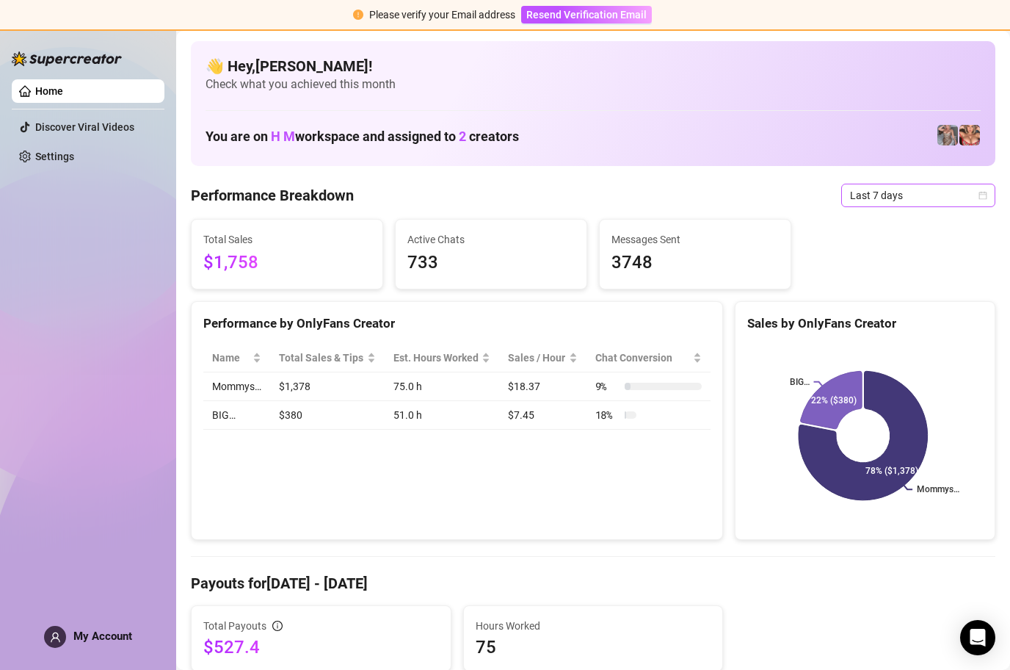
click at [979, 192] on icon "calendar" at bounding box center [983, 195] width 8 height 8
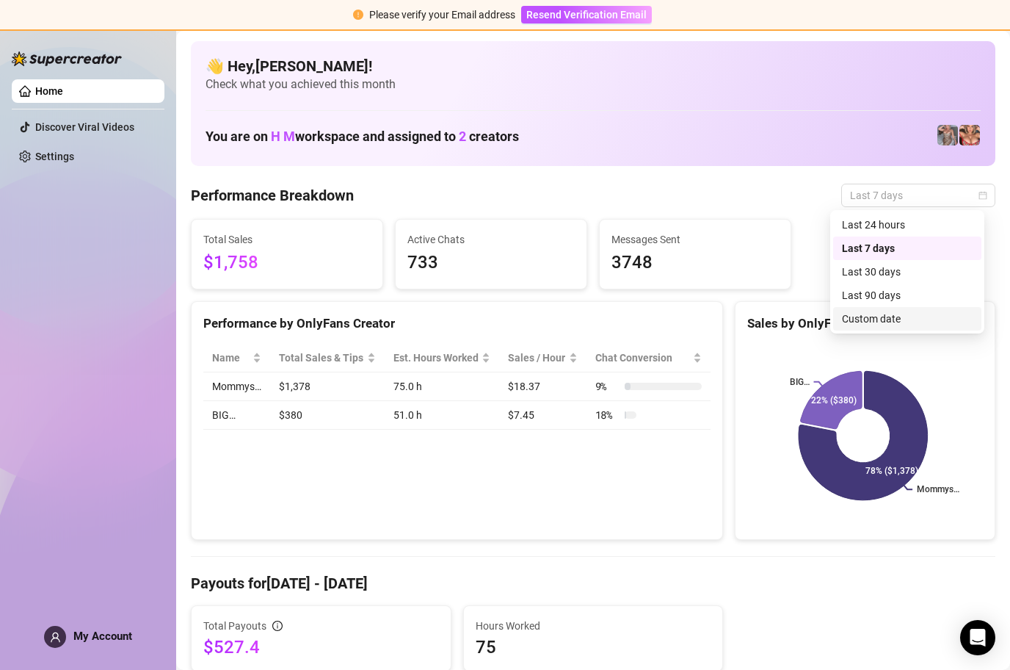
click at [910, 322] on div "Custom date" at bounding box center [907, 319] width 131 height 16
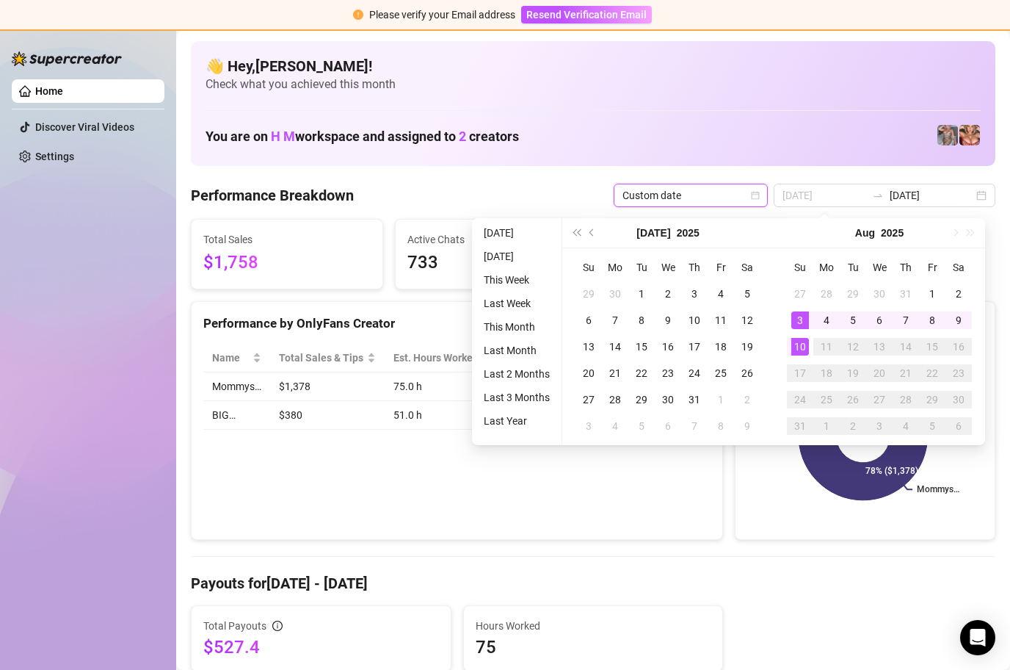
type input "[DATE]"
click at [800, 344] on div "10" at bounding box center [800, 347] width 18 height 18
type input "[DATE]"
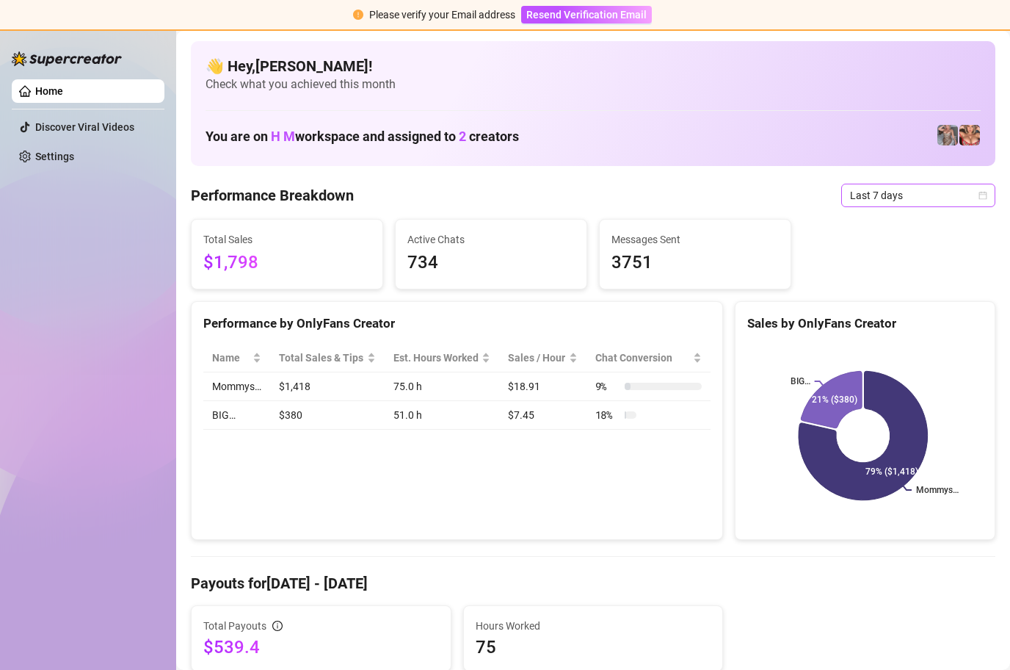
click at [979, 192] on icon "calendar" at bounding box center [983, 195] width 8 height 8
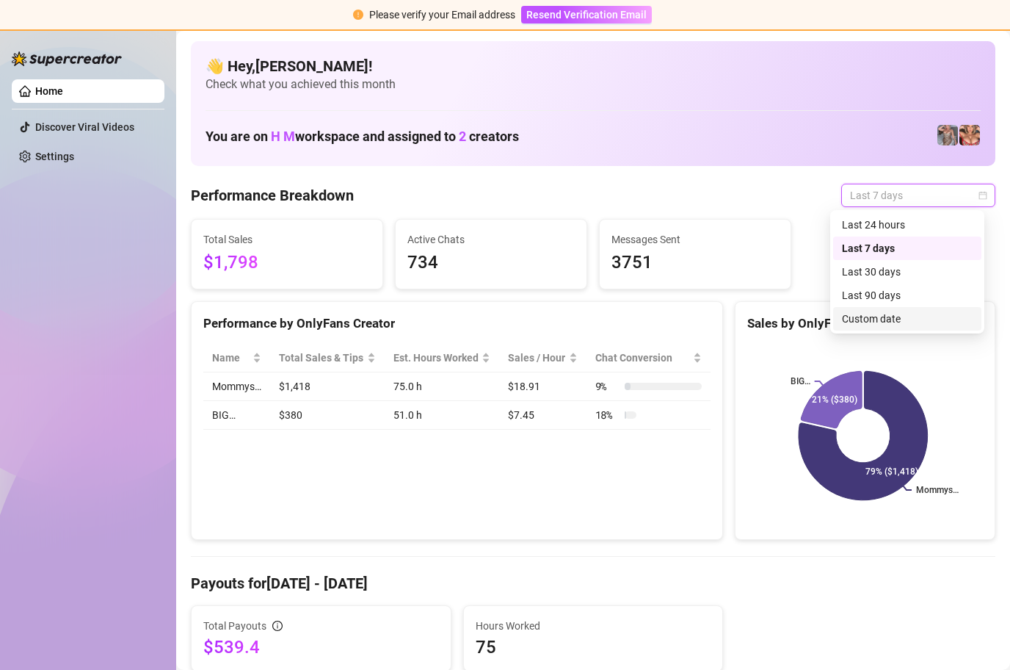
click at [923, 319] on div "Custom date" at bounding box center [907, 319] width 131 height 16
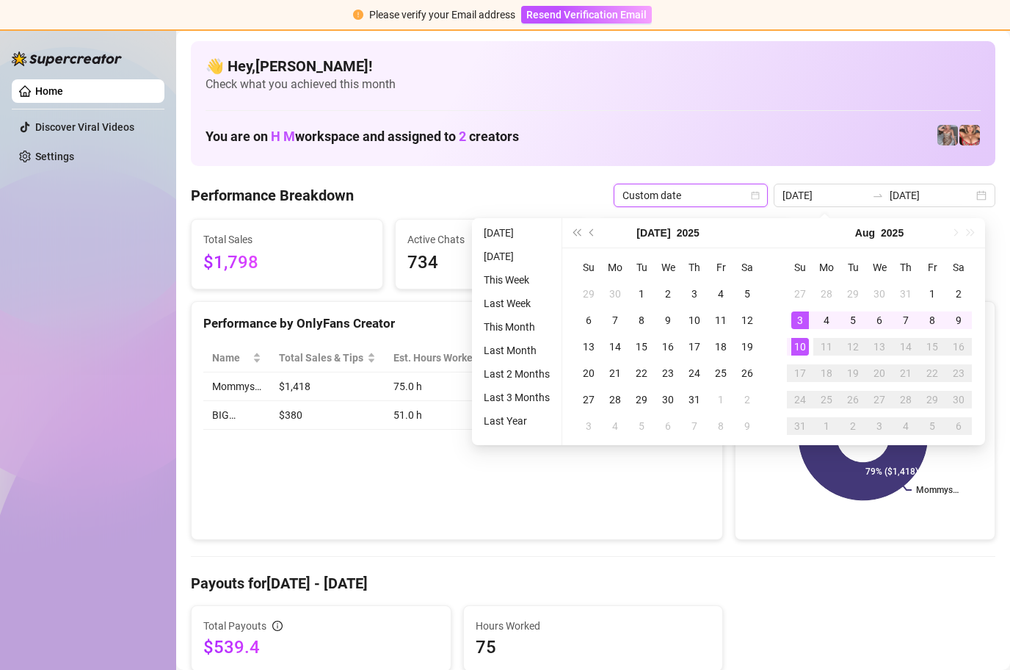
type input "[DATE]"
click at [798, 347] on div "10" at bounding box center [800, 347] width 18 height 18
click at [799, 347] on div "10" at bounding box center [800, 347] width 18 height 18
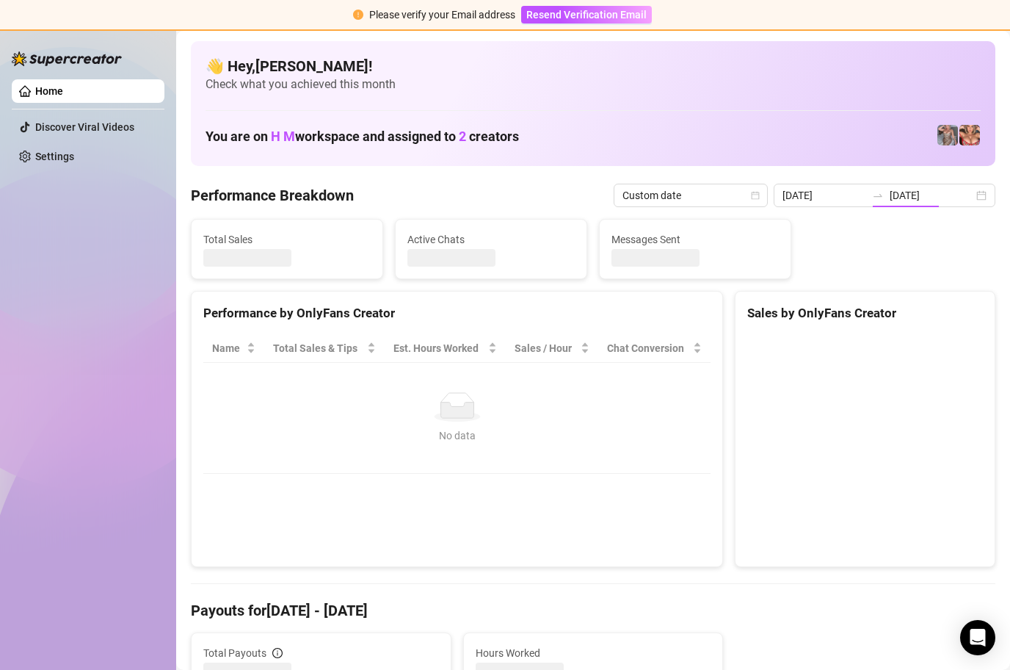
type input "[DATE]"
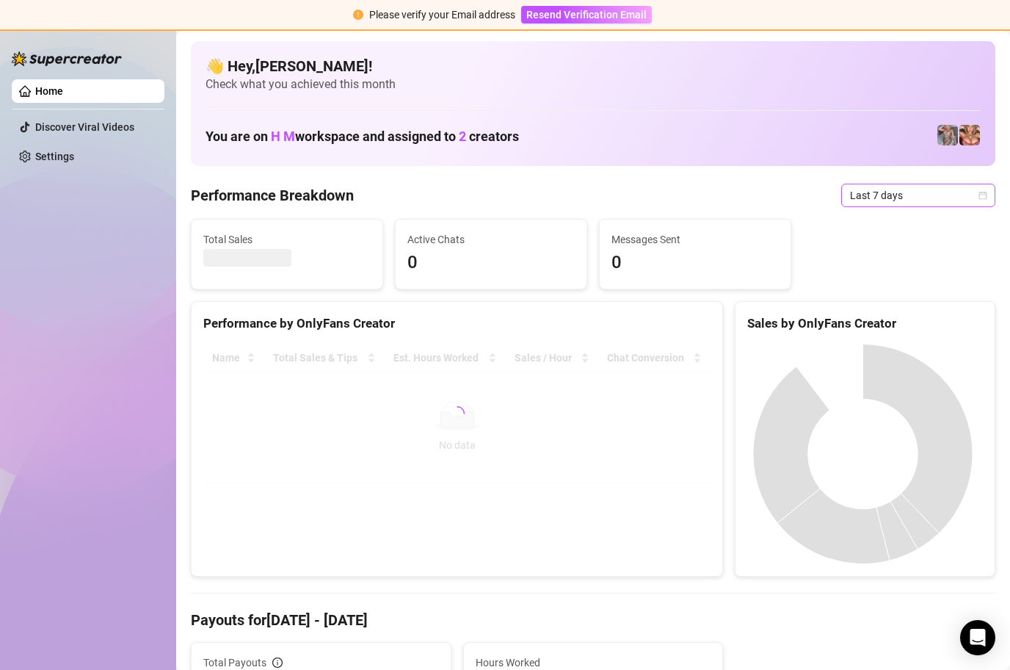
click at [976, 195] on div "Last 7 days" at bounding box center [918, 195] width 154 height 23
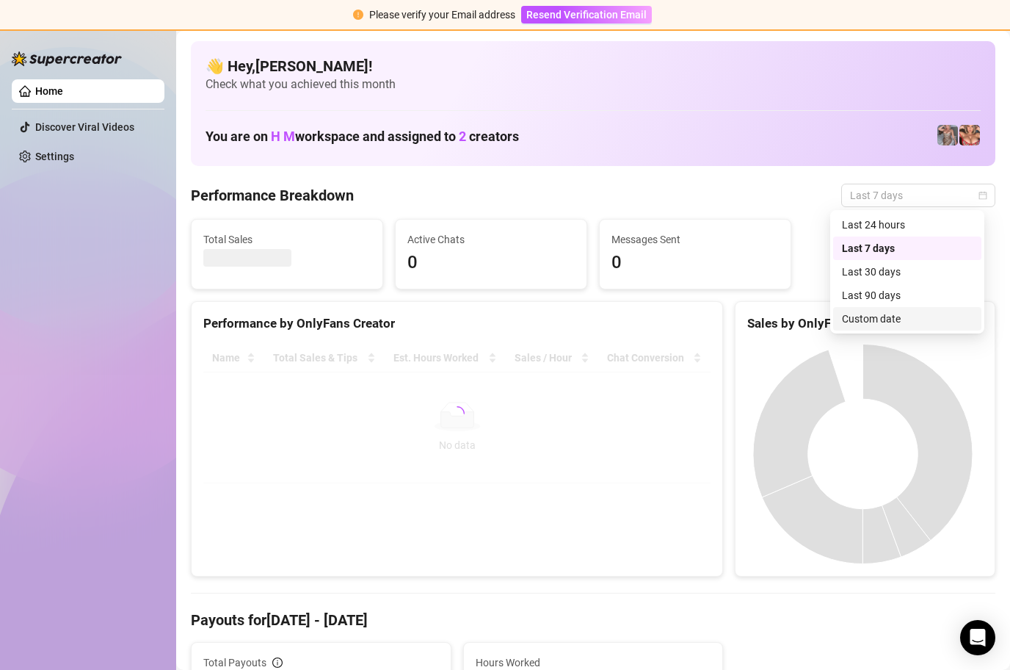
click at [889, 319] on div "Custom date" at bounding box center [907, 319] width 131 height 16
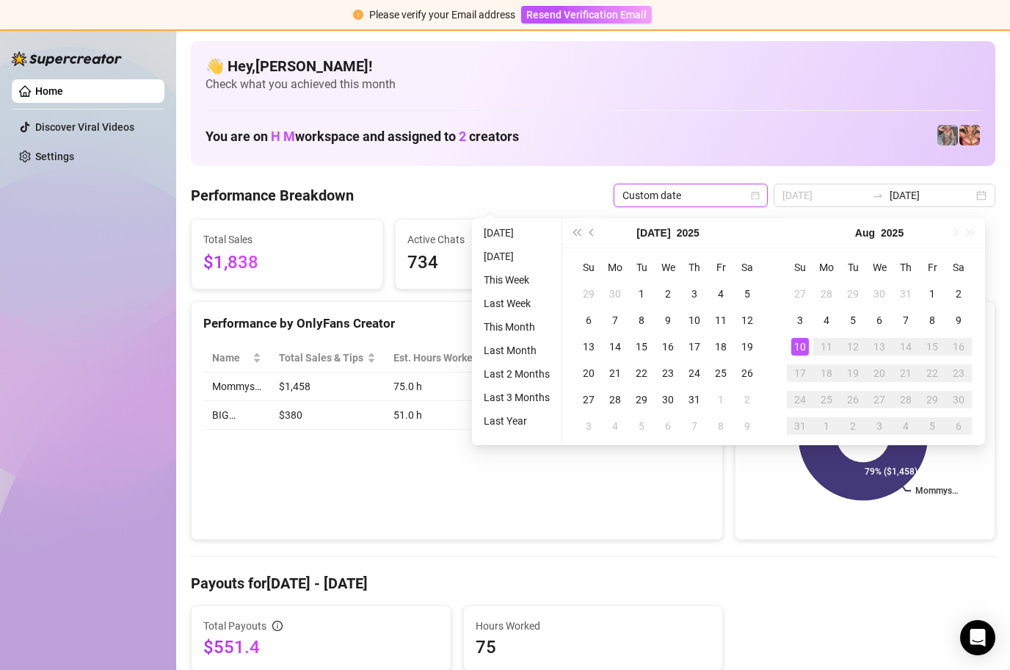
click at [799, 345] on div "10" at bounding box center [800, 347] width 18 height 18
click at [797, 345] on div "10" at bounding box center [800, 347] width 18 height 18
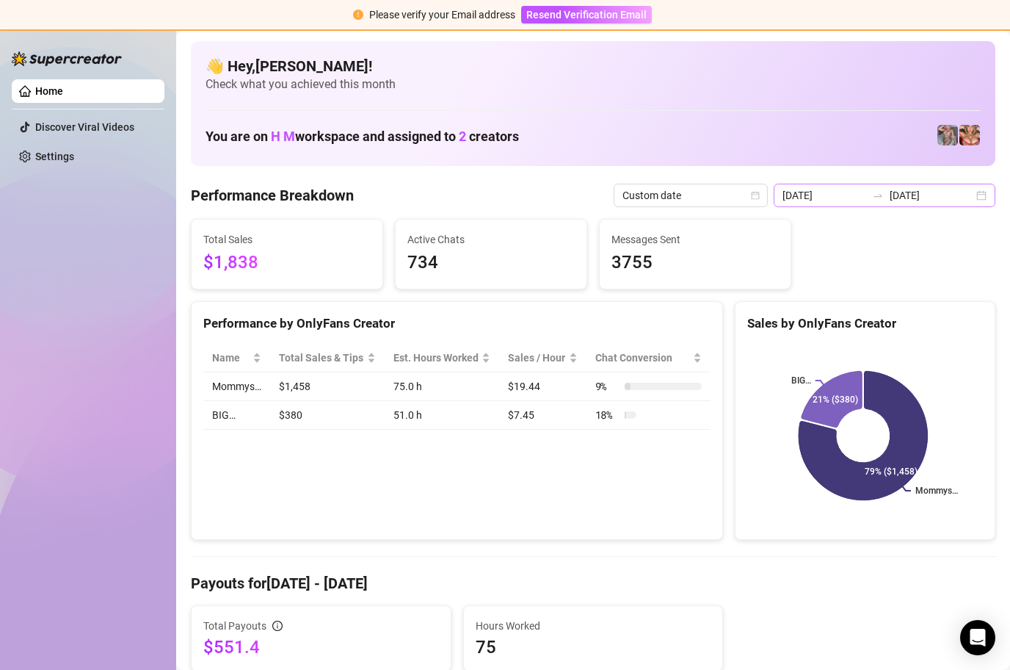
click at [972, 192] on div "2025-08-03 2025-08-10" at bounding box center [885, 195] width 222 height 23
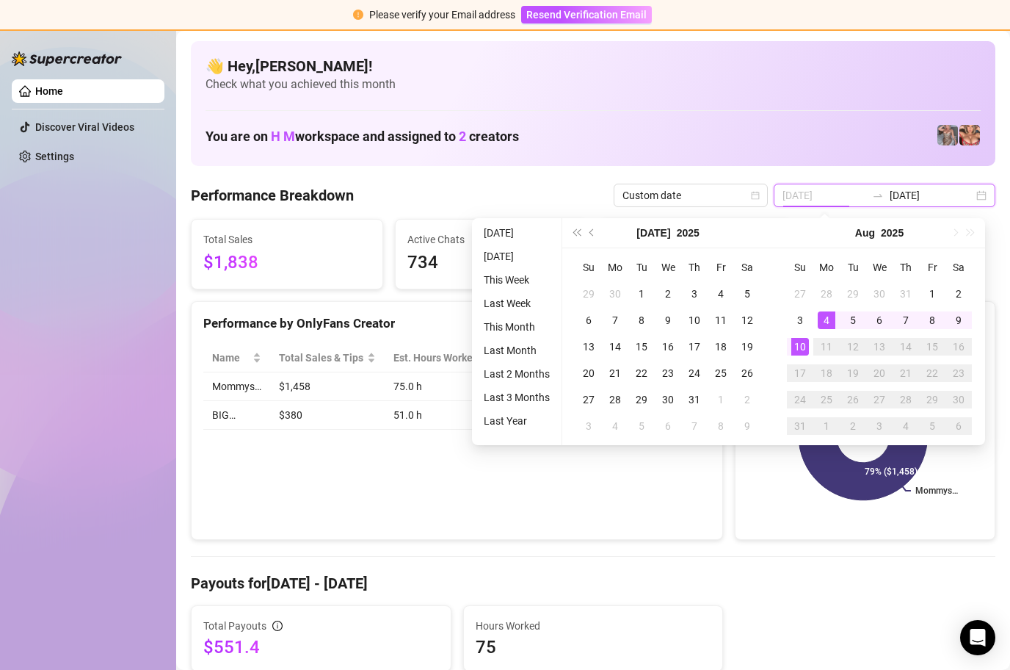
type input "[DATE]"
click at [798, 344] on div "10" at bounding box center [800, 347] width 18 height 18
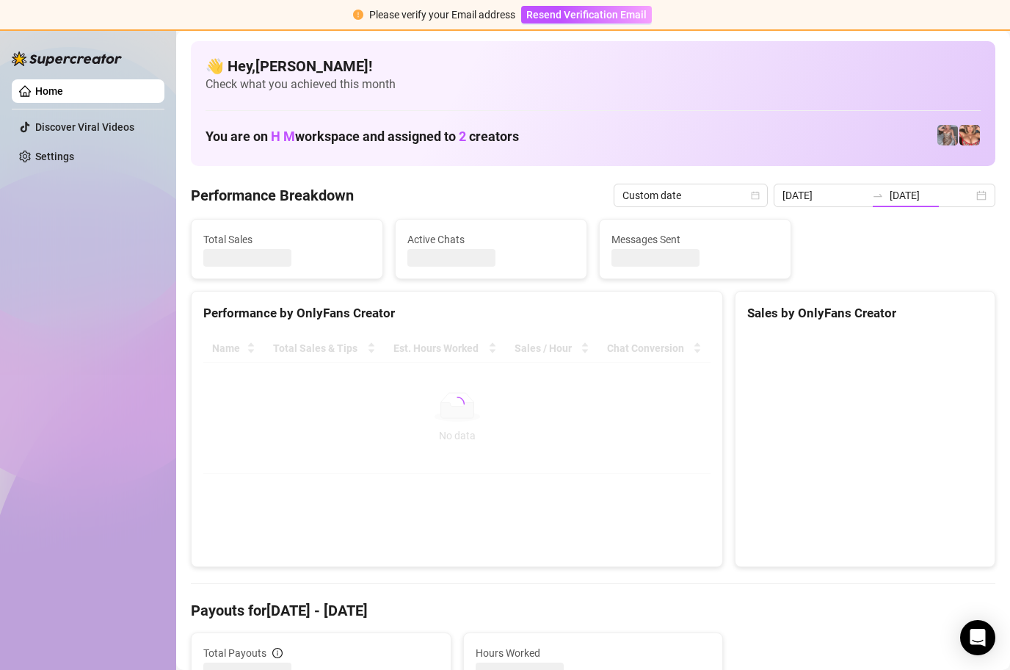
type input "[DATE]"
